Goal: Communication & Community: Participate in discussion

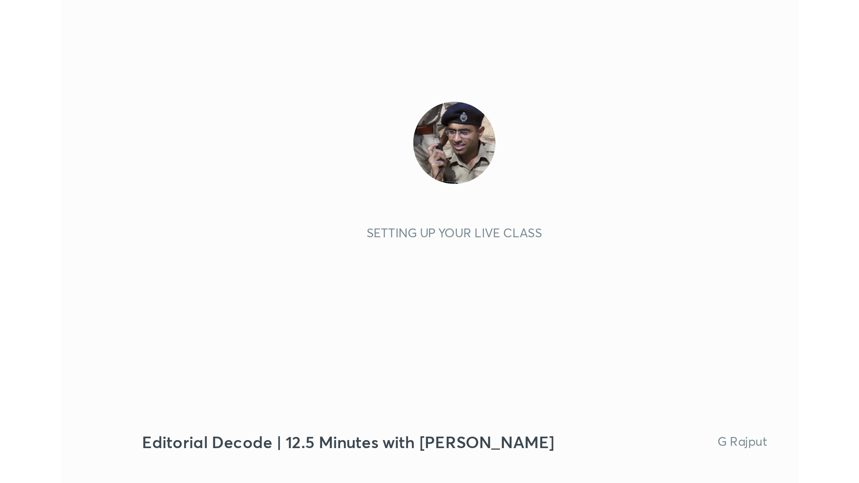
scroll to position [131, 245]
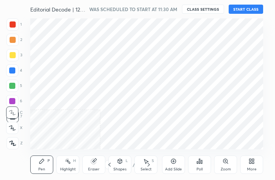
click at [255, 165] on div "More" at bounding box center [252, 165] width 23 height 18
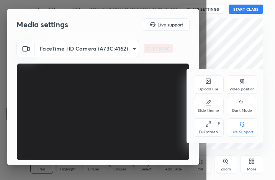
click at [210, 120] on div "Full screen F" at bounding box center [208, 128] width 31 height 18
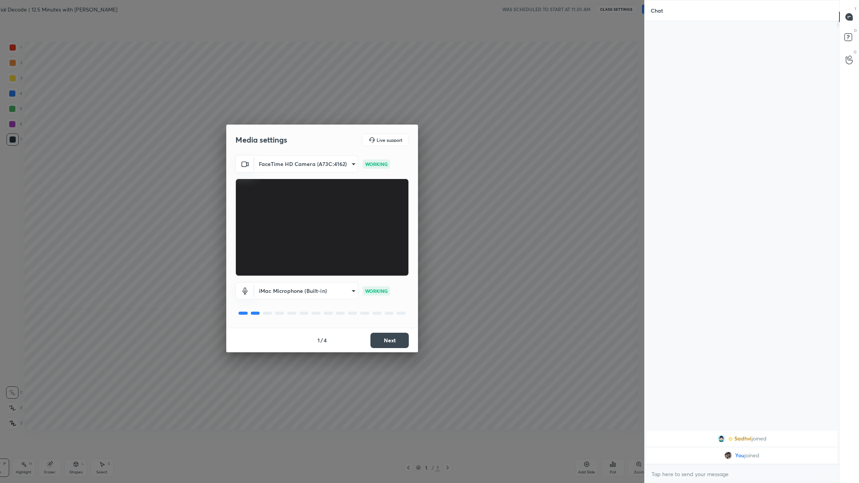
scroll to position [0, 0]
click at [275, 180] on button "Next" at bounding box center [390, 340] width 38 height 15
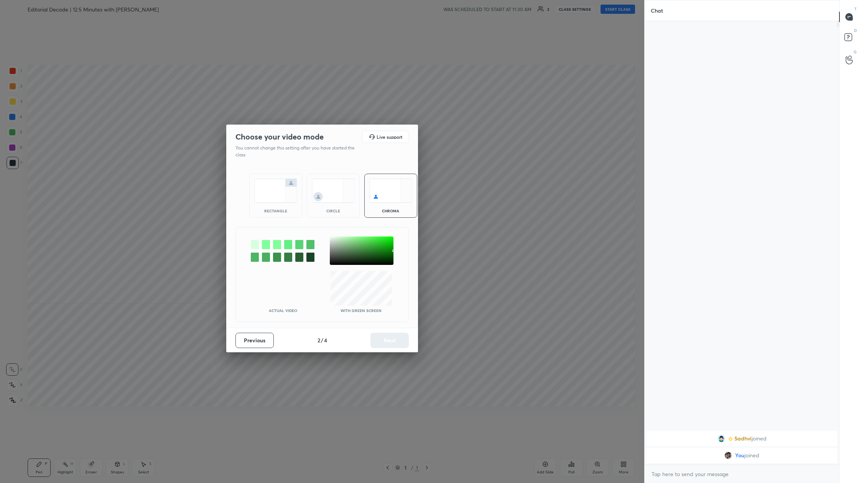
drag, startPoint x: 283, startPoint y: 197, endPoint x: 382, endPoint y: 336, distance: 170.6
click at [275, 180] on img at bounding box center [275, 191] width 43 height 24
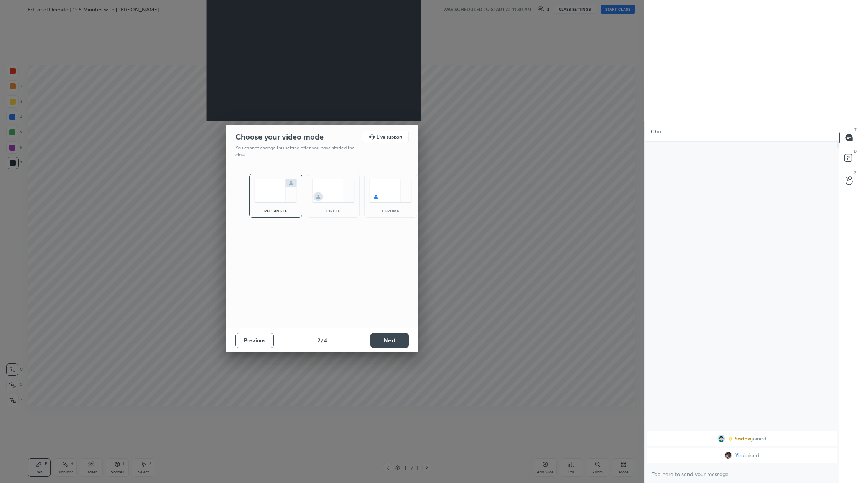
click at [275, 180] on button "Next" at bounding box center [390, 340] width 38 height 15
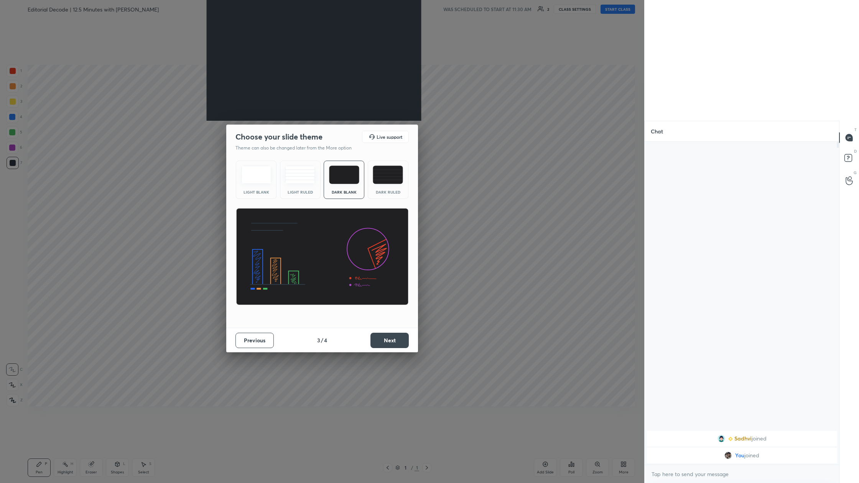
click at [275, 180] on button "Next" at bounding box center [390, 340] width 38 height 15
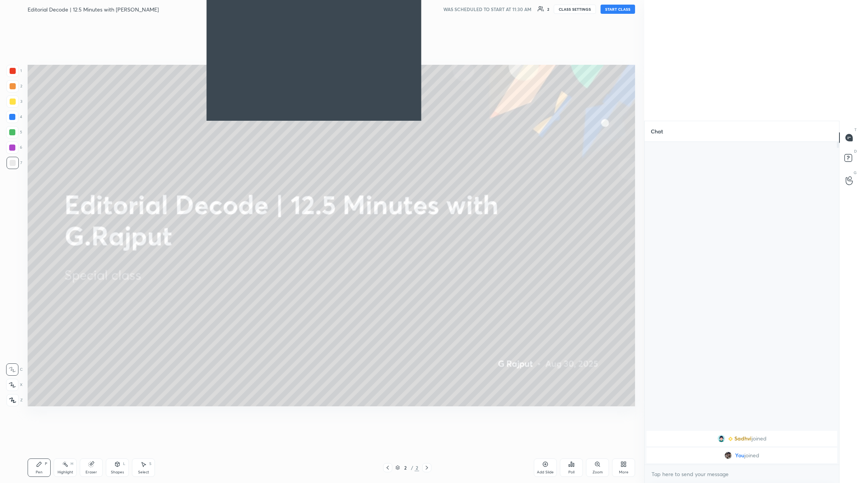
click at [275, 10] on button "START CLASS" at bounding box center [618, 9] width 35 height 9
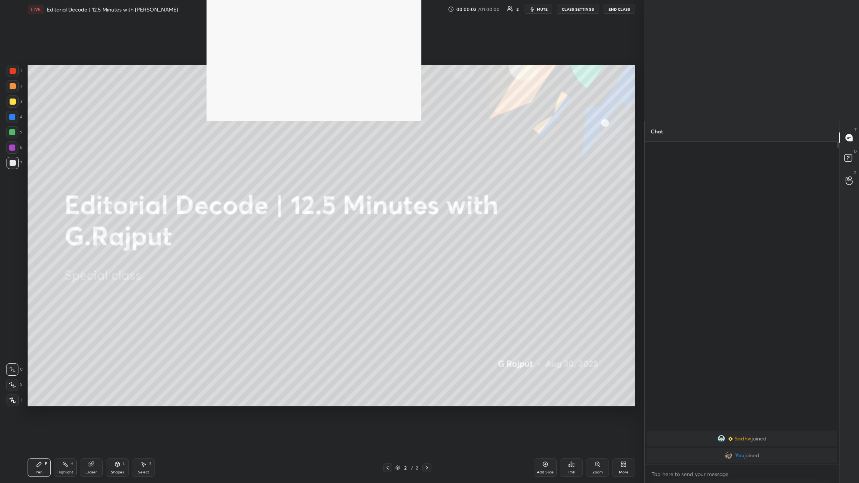
click at [275, 11] on span "mute" at bounding box center [542, 9] width 11 height 5
click at [275, 9] on button "End Class" at bounding box center [619, 9] width 31 height 9
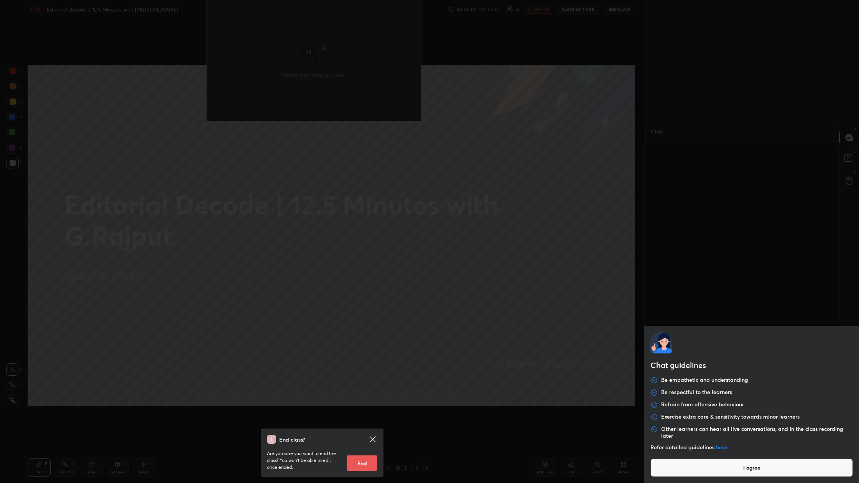
click at [275, 180] on body "1 2 3 4 5 6 7 C X Z C X Z E E Erase all H H LIVE Editorial Decode | 12.5 Minute…" at bounding box center [429, 241] width 859 height 483
click at [275, 180] on button "I agree" at bounding box center [752, 468] width 203 height 18
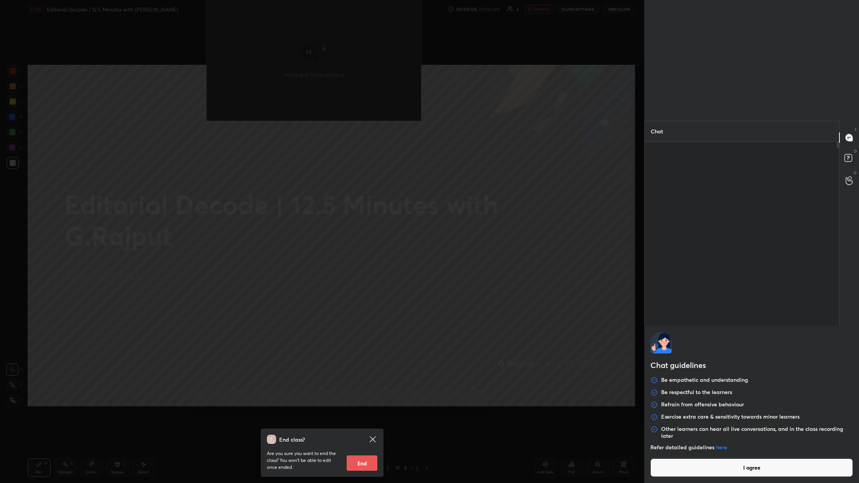
type textarea "x"
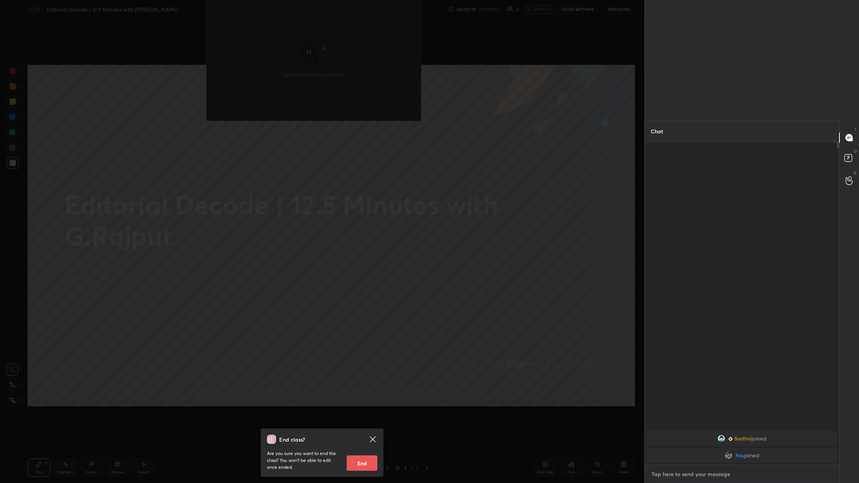
type textarea "d"
type textarea "x"
type textarea "du"
type textarea "x"
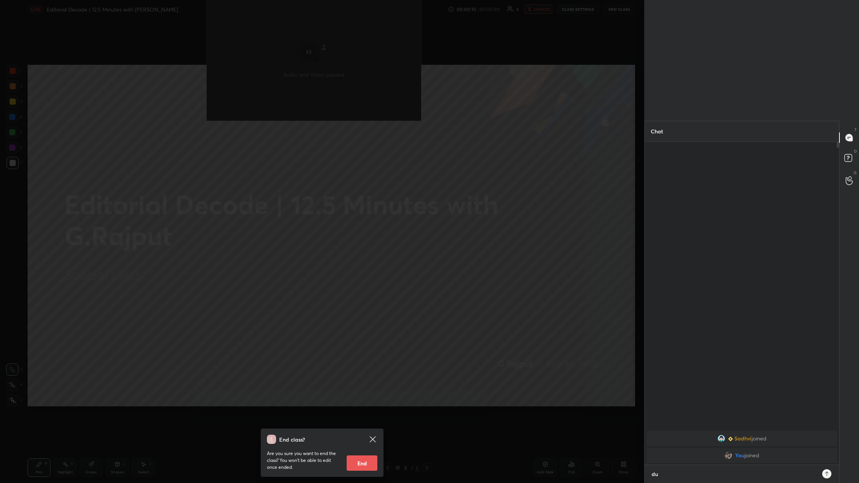
scroll to position [264, 192]
type textarea "dur"
type textarea "x"
type textarea "dur"
type textarea "x"
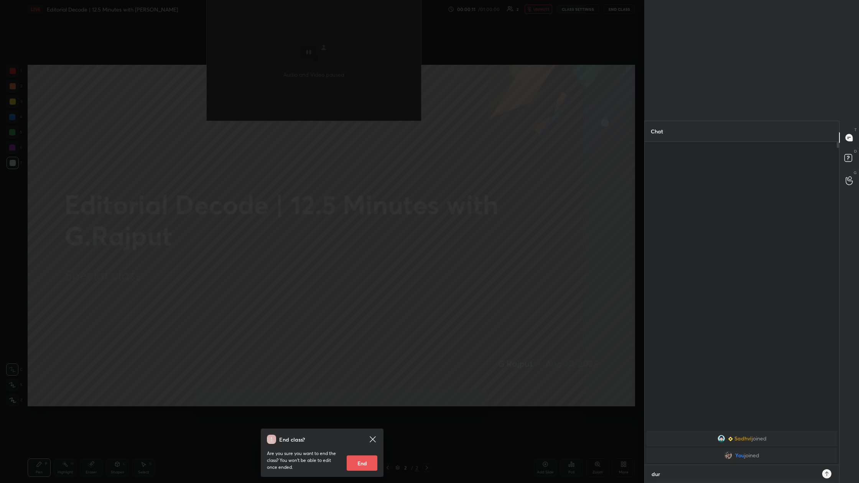
type textarea "dur d"
type textarea "x"
type textarea "dur du"
type textarea "x"
type textarea "dur due"
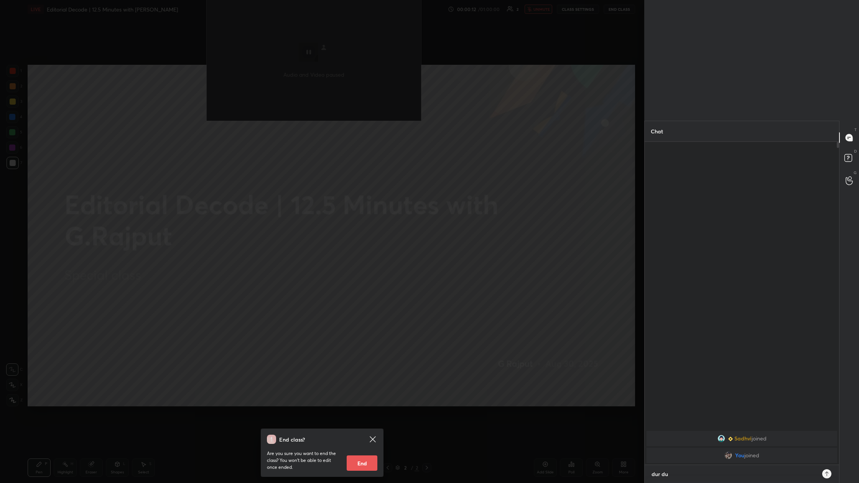
type textarea "x"
type textarea "dur due"
type textarea "x"
type textarea "dur due"
type textarea "x"
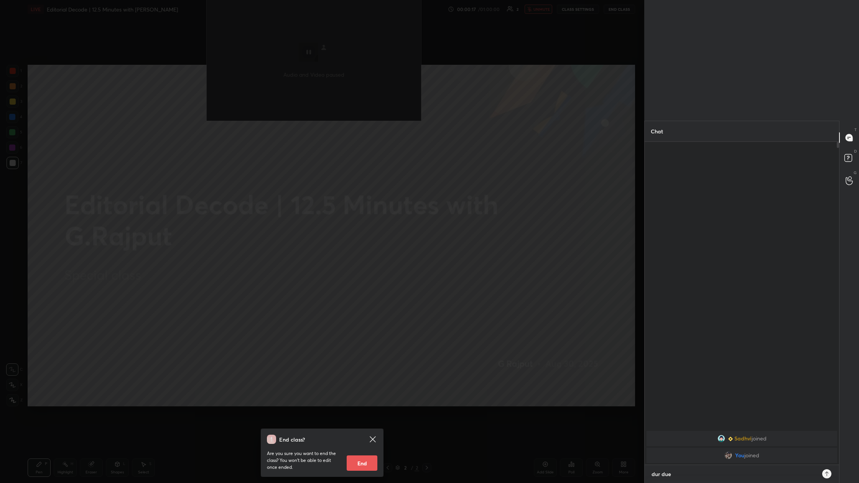
type textarea "dur du"
type textarea "x"
type textarea "dur d"
type textarea "x"
type textarea "dur"
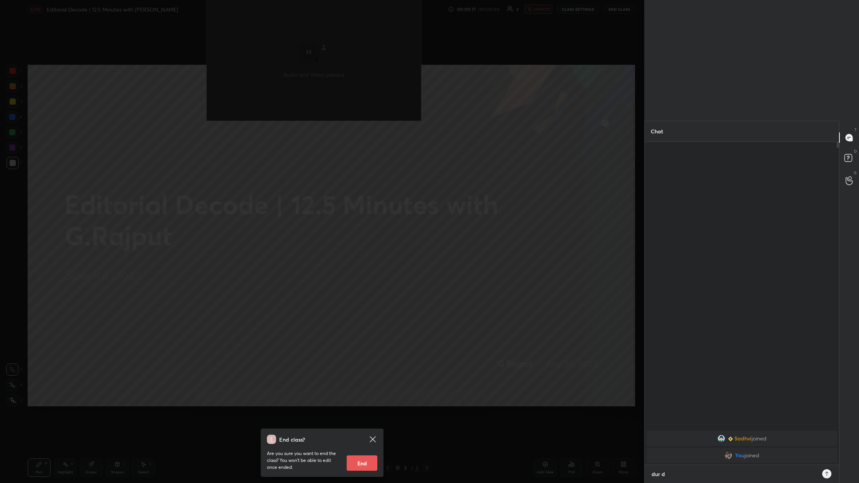
type textarea "x"
type textarea "dur"
type textarea "x"
type textarea "du"
type textarea "x"
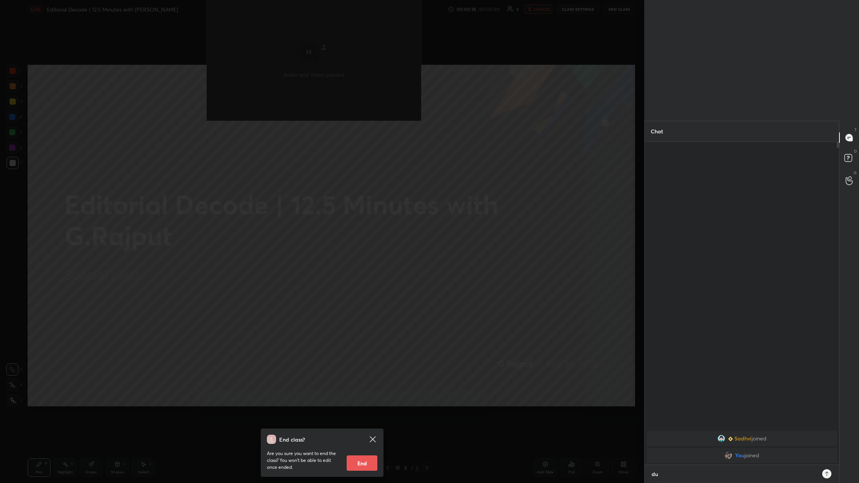
type textarea "d"
type textarea "x"
type textarea "w"
type textarea "x"
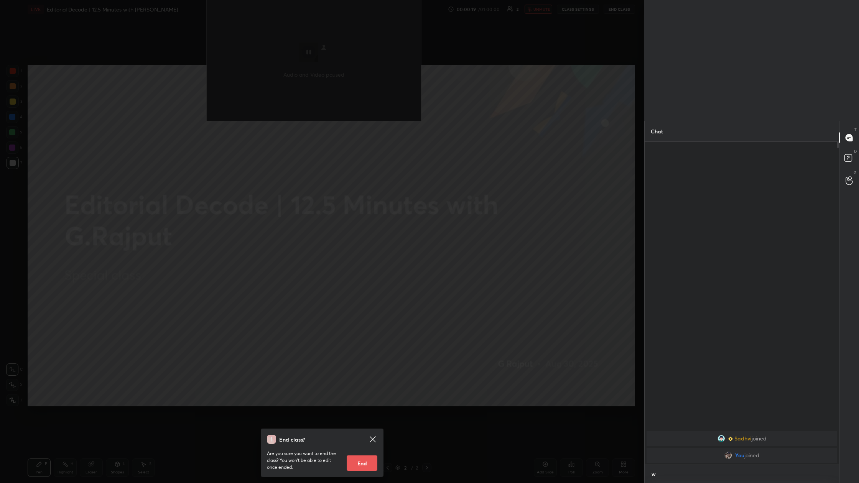
scroll to position [262, 192]
type textarea "wr"
type textarea "x"
type textarea "wri"
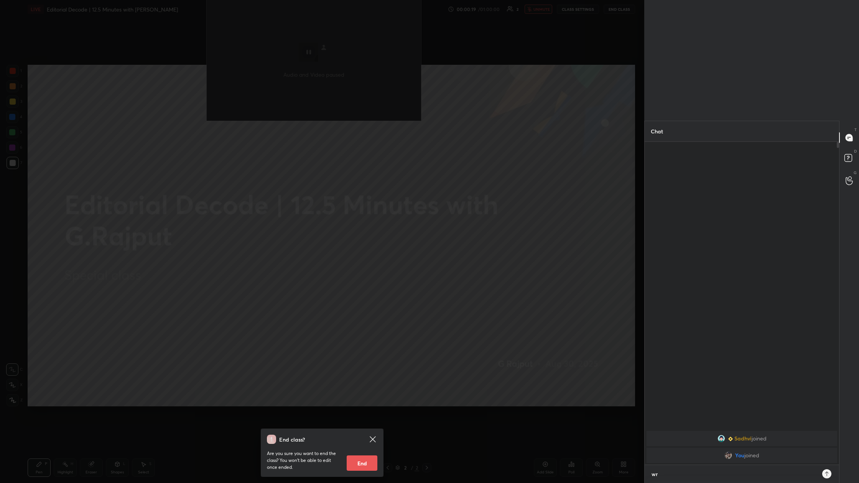
type textarea "x"
type textarea "writ"
type textarea "x"
type textarea "writi"
type textarea "x"
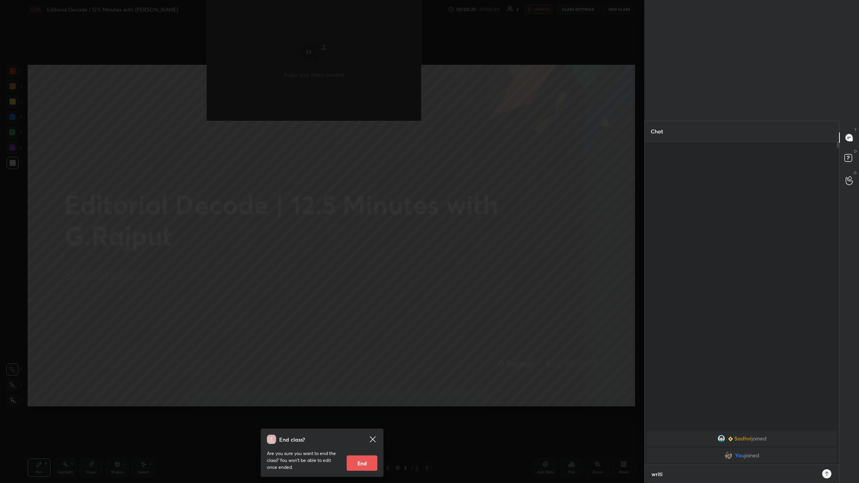
type textarea "writin"
type textarea "x"
type textarea "writing"
type textarea "x"
type textarea "writing"
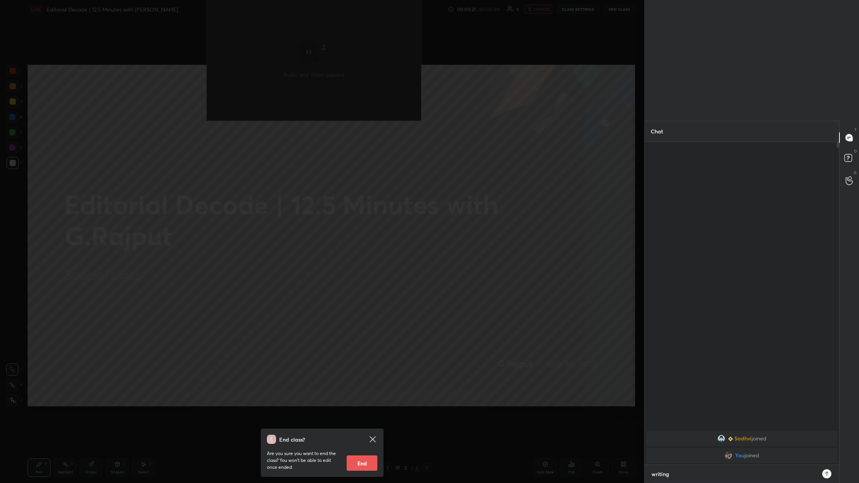
type textarea "x"
type textarea "writing b"
type textarea "x"
type textarea "writing bo"
type textarea "x"
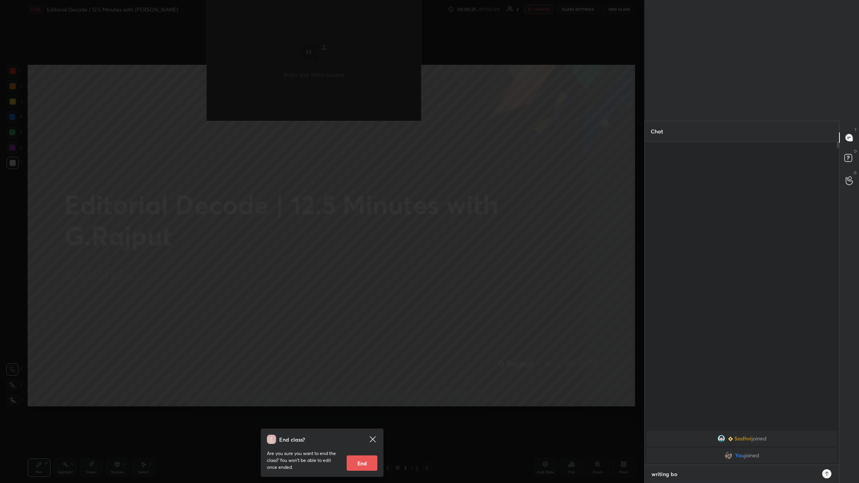
type textarea "writing boa"
type textarea "x"
type textarea "writing boar"
type textarea "x"
type textarea "writing board"
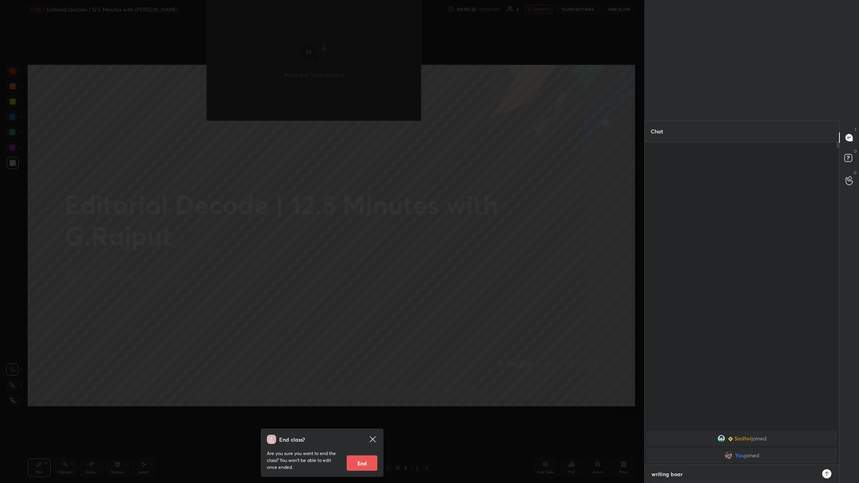
type textarea "x"
type textarea "writing board"
type textarea "x"
type textarea "writing board i"
type textarea "x"
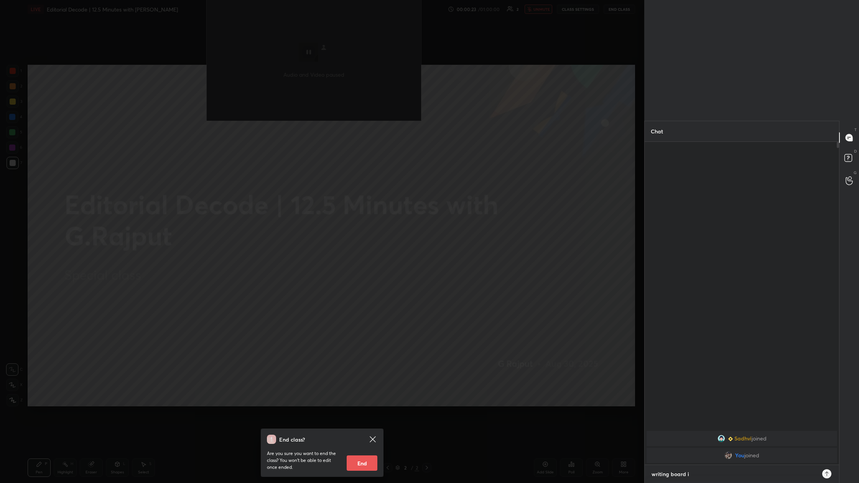
type textarea "writing board is"
type textarea "x"
type textarea "writing board is"
type textarea "x"
type textarea "writing board is n"
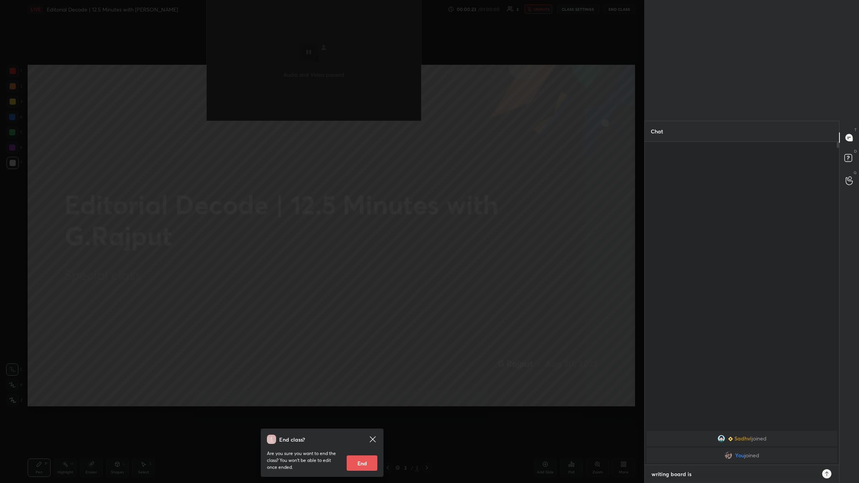
type textarea "x"
type textarea "writing board is no"
type textarea "x"
type textarea "writing board is not"
type textarea "x"
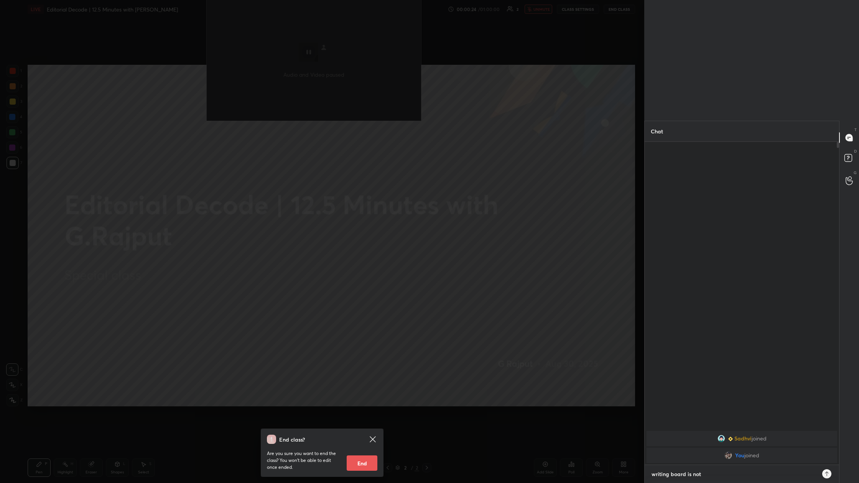
type textarea "writing board is not"
type textarea "x"
type textarea "writing board is not f"
type textarea "x"
type textarea "writing board is not fu"
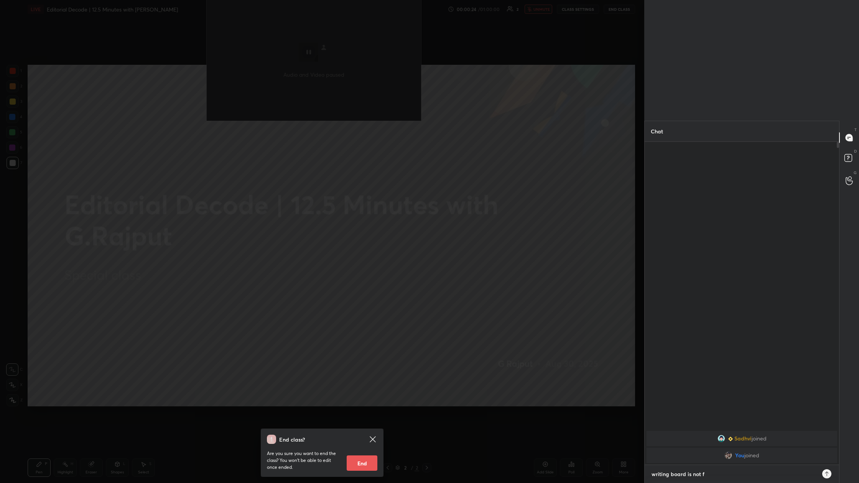
type textarea "x"
type textarea "writing board is not fun"
type textarea "x"
type textarea "writing board is not func"
type textarea "x"
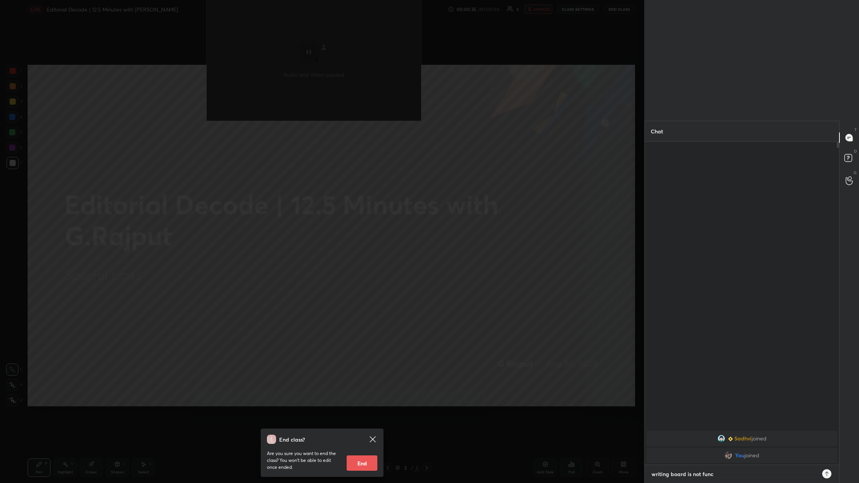
type textarea "writing board is not funct"
type textarea "x"
type textarea "writing board is not functi"
type textarea "x"
type textarea "writing board is not functio"
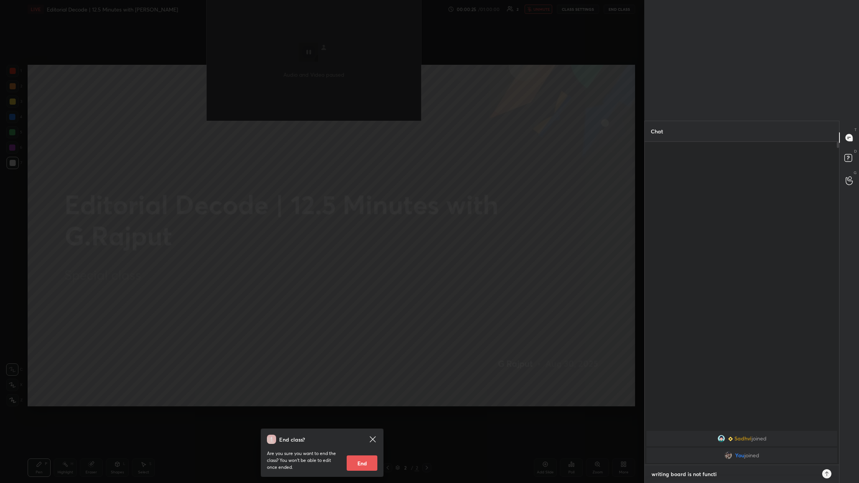
type textarea "x"
type textarea "writing board is not function"
type textarea "x"
type textarea "writing board is not functiona"
type textarea "x"
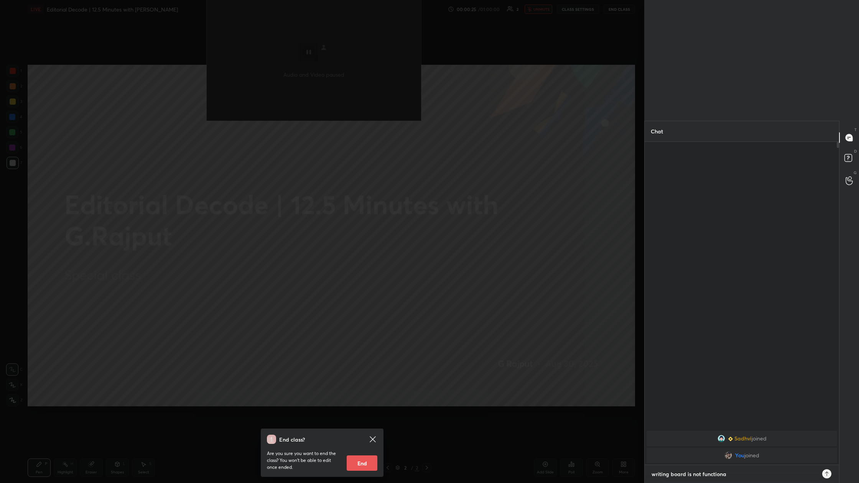
type textarea "writing board is not functional"
type textarea "x"
type textarea "writing board is not functional."
type textarea "x"
type textarea "writing board is not functional.."
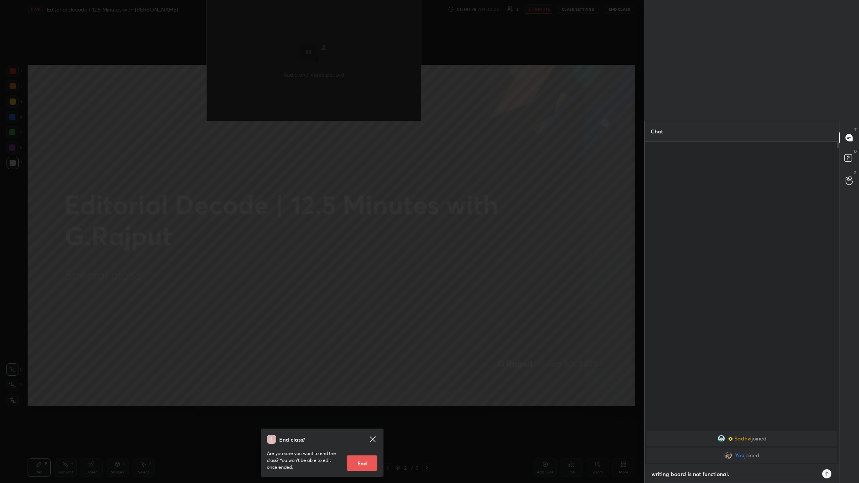
type textarea "x"
type textarea "writing board is not functional..."
type textarea "x"
type textarea "writing board is not functional...."
type textarea "x"
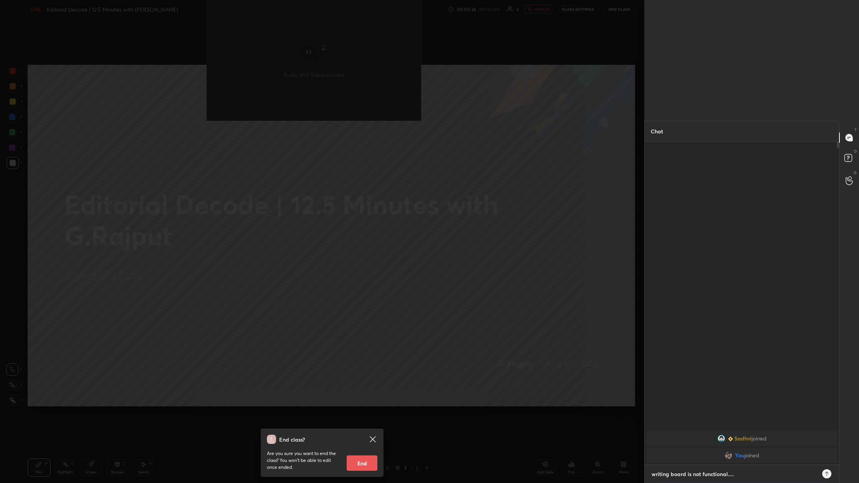
type textarea "writing board is not functional....."
type textarea "x"
type textarea "writing board is not functional......"
type textarea "x"
type textarea "writing board is not functional......n"
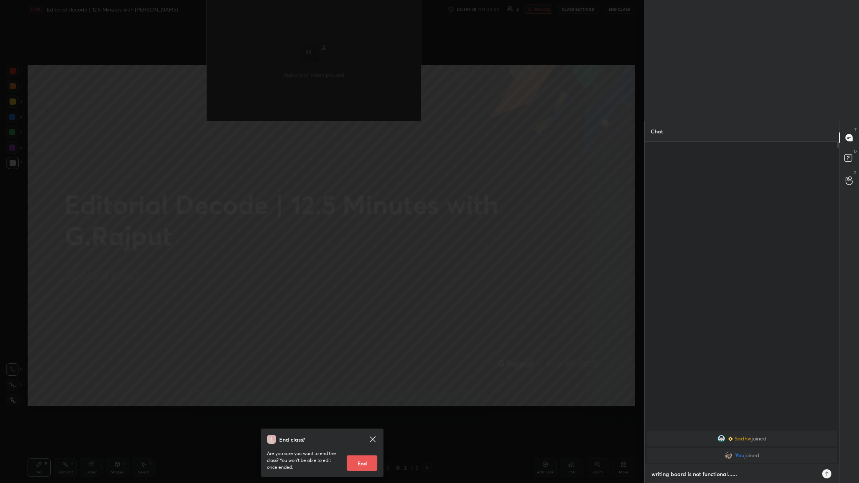
type textarea "x"
type textarea "writing board is not functional......no"
type textarea "x"
type textarea "writing board is not functional......no"
type textarea "x"
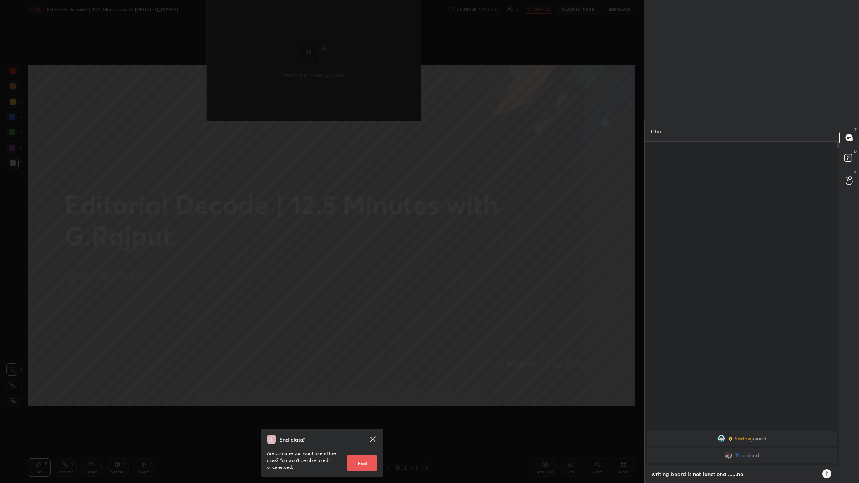
type textarea "writing board is not functional......no c"
type textarea "x"
type textarea "writing board is not functional......no cl"
type textarea "x"
type textarea "writing board is not functional......no cla"
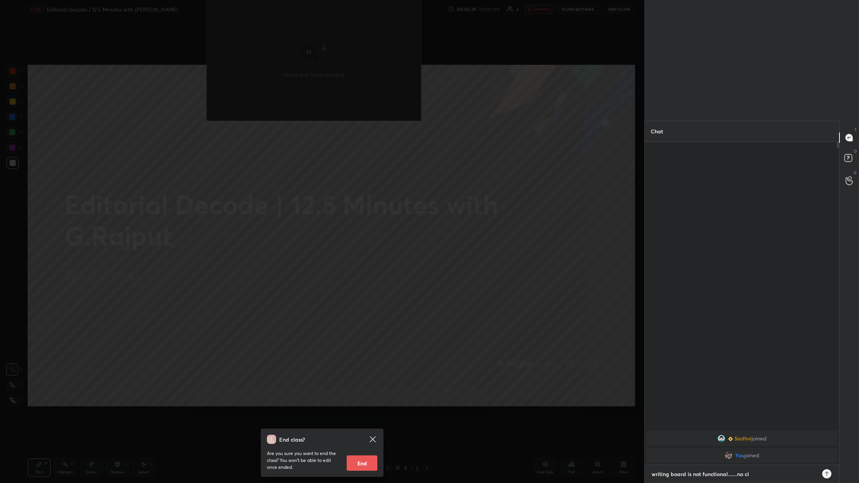
type textarea "x"
type textarea "writing board is not functional......no clas"
type textarea "x"
type textarea "writing board is not functional......no class"
type textarea "x"
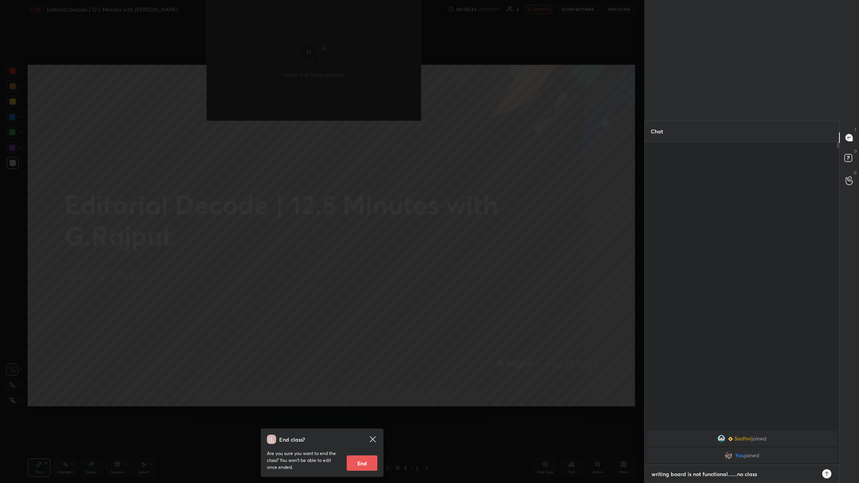
type textarea "writing board is not functional......no class"
type textarea "x"
type textarea "writing board is not functional......no class a"
type textarea "x"
type textarea "writing board is not functional......no class as"
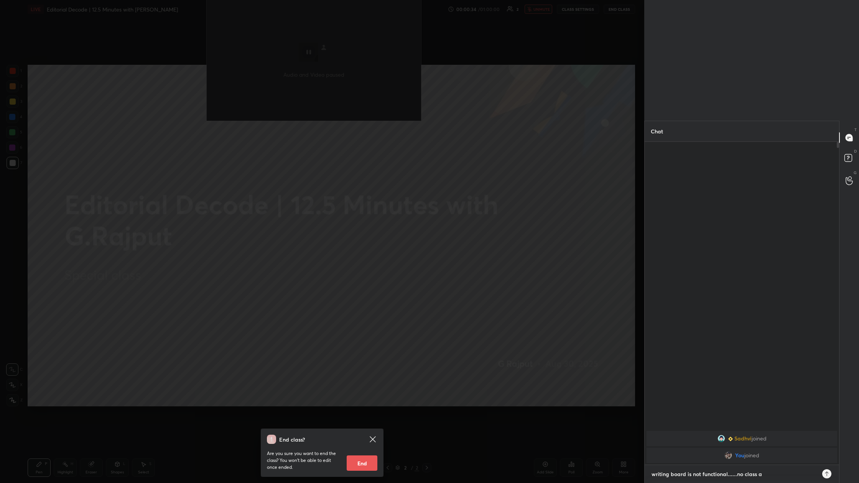
type textarea "x"
type textarea "writing board is not functional......no class as"
type textarea "x"
type textarea "writing board is not functional......no class as p"
type textarea "x"
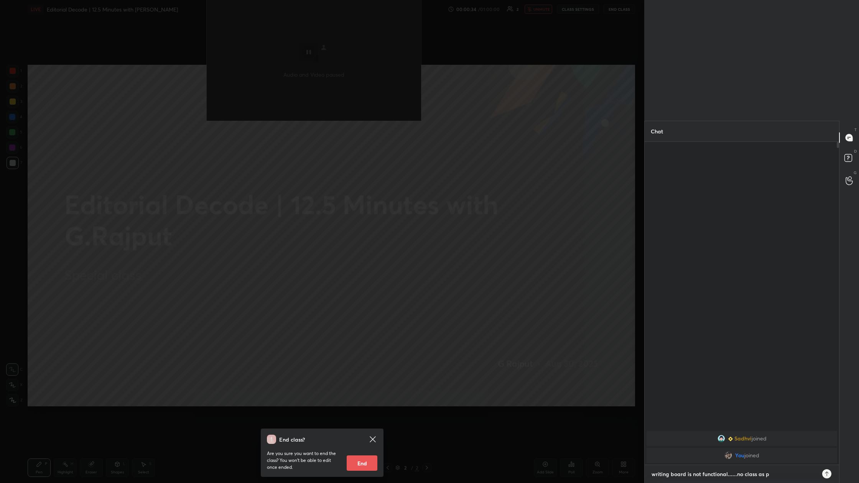
type textarea "writing board is not functional......no class as pf"
type textarea "x"
type textarea "writing board is not functional......no class as pf"
type textarea "x"
type textarea "writing board is not functional......no class as pf"
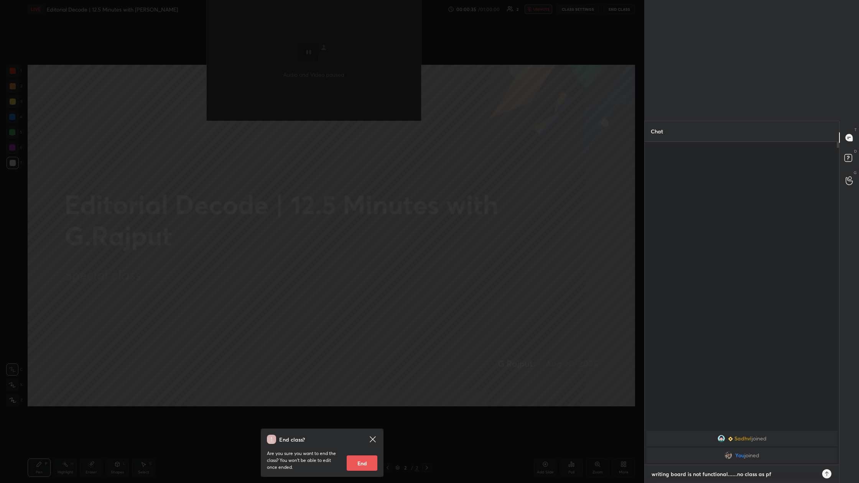
type textarea "x"
type textarea "writing board is not functional......no class as p"
type textarea "x"
type textarea "writing board is not functional......no class as"
type textarea "x"
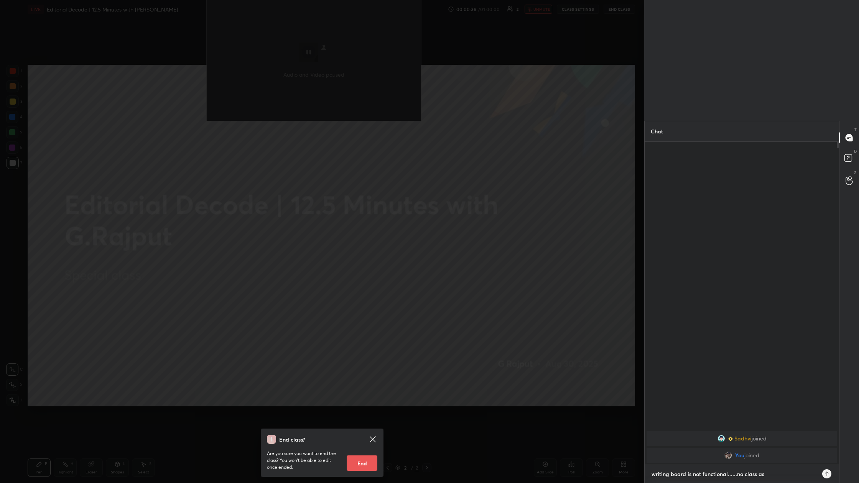
type textarea "writing board is not functional......no class as o"
type textarea "x"
type textarea "writing board is not functional......no class as of"
type textarea "x"
type textarea "writing board is not functional......no class as of"
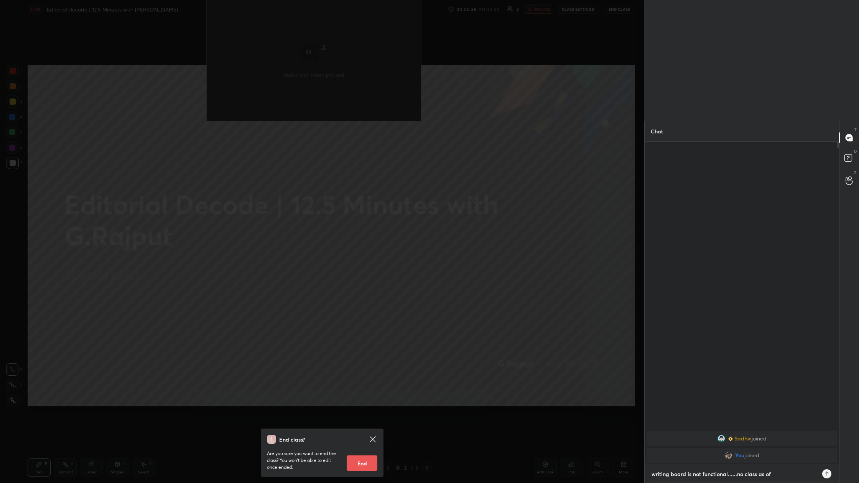
type textarea "x"
type textarea "writing board is not functional......no class as of n"
type textarea "x"
type textarea "writing board is not functional......no class as of no"
type textarea "x"
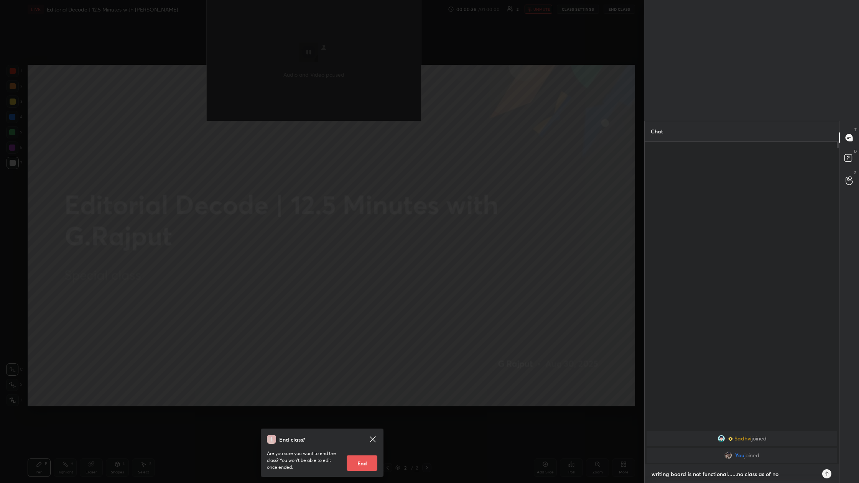
type textarea "writing board is not functional......no class as of now"
type textarea "x"
type textarea "writing board is not functional......no class as of now"
type textarea "x"
type textarea "writing board is not functional......no class as of now"
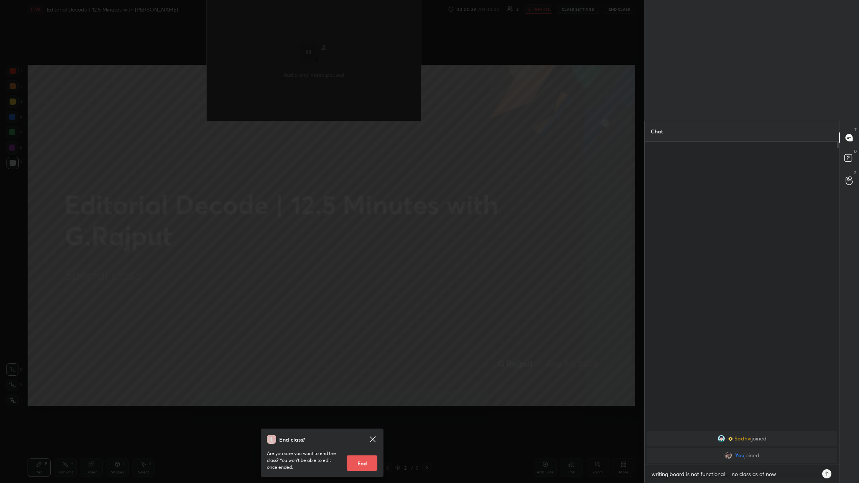
type textarea "x"
click at [275, 180] on icon at bounding box center [827, 474] width 6 height 6
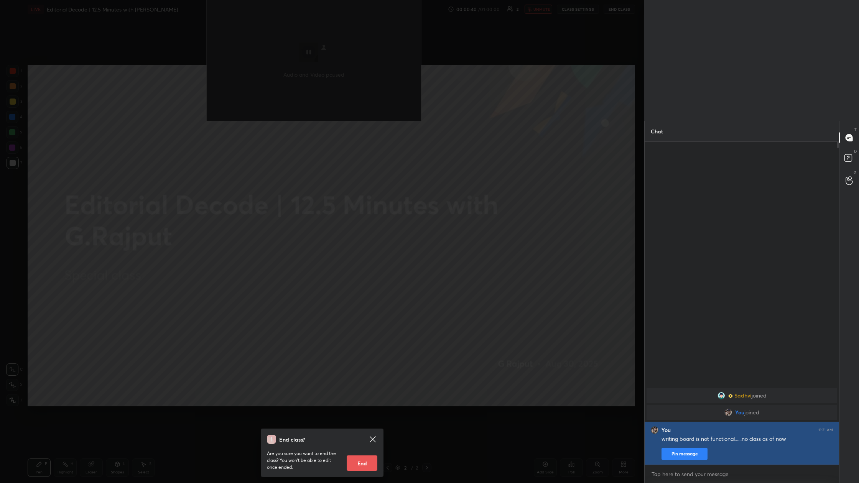
click at [275, 180] on button "Pin message" at bounding box center [685, 454] width 46 height 12
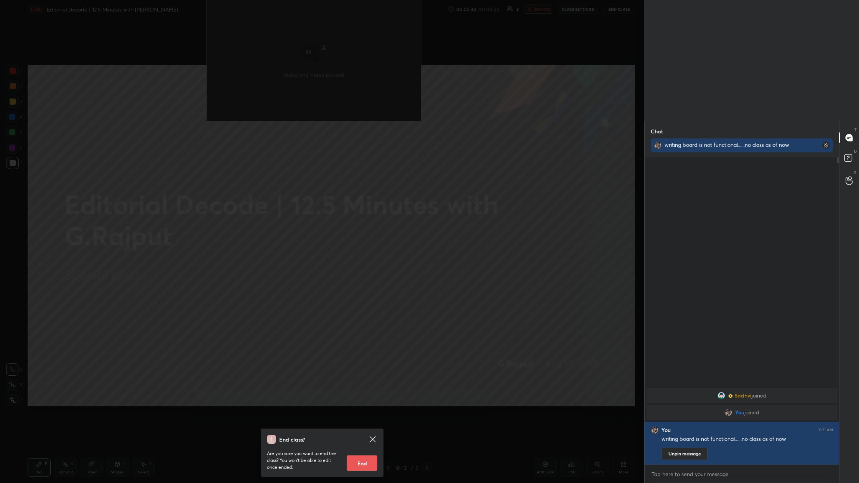
click at [275, 180] on button "End" at bounding box center [362, 463] width 31 height 15
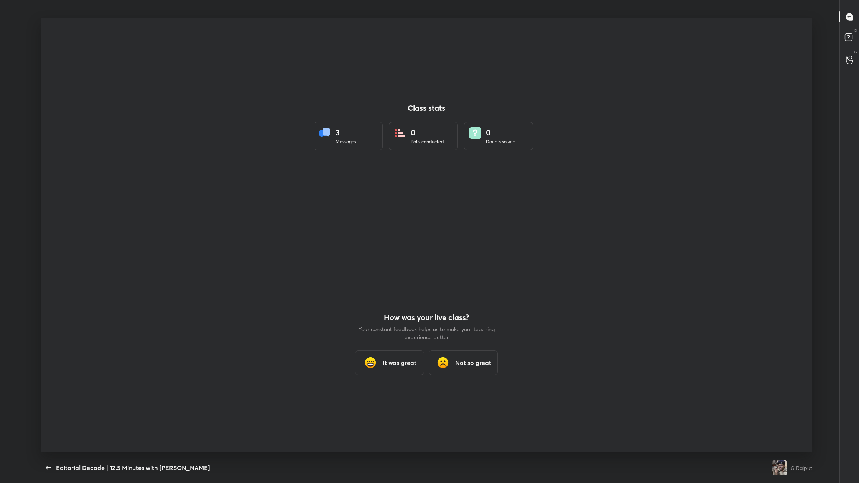
click at [275, 180] on h3 "It was great" at bounding box center [400, 362] width 34 height 9
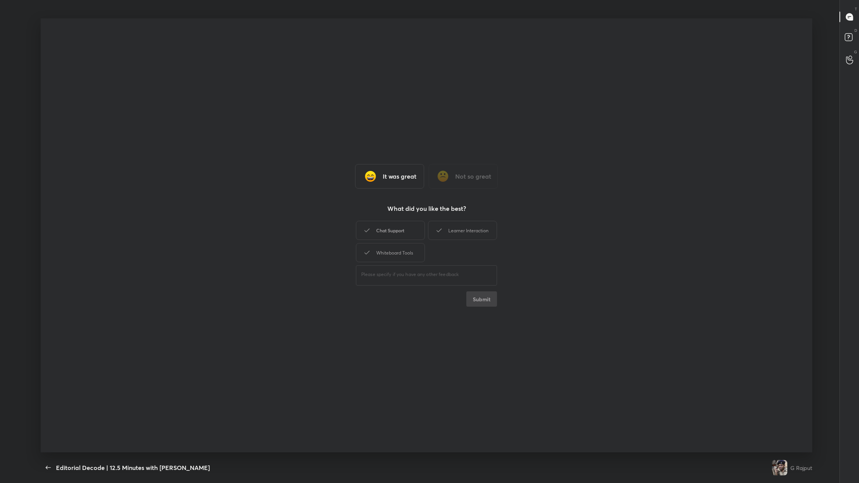
click at [275, 180] on div "Chat Support" at bounding box center [390, 230] width 69 height 19
click at [275, 180] on div "Learner Interaction" at bounding box center [462, 230] width 69 height 19
drag, startPoint x: 419, startPoint y: 260, endPoint x: 460, endPoint y: 266, distance: 41.1
click at [275, 180] on div "Whiteboard Tools" at bounding box center [390, 252] width 69 height 19
click at [275, 180] on button "Submit" at bounding box center [482, 299] width 31 height 15
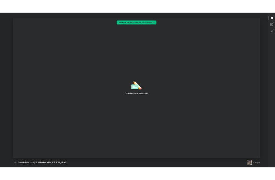
scroll to position [38010, 37916]
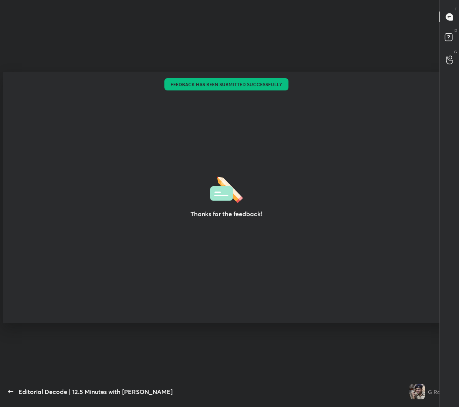
type textarea "x"
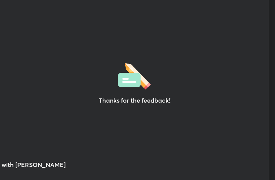
scroll to position [38237, 38099]
